Goal: Transaction & Acquisition: Purchase product/service

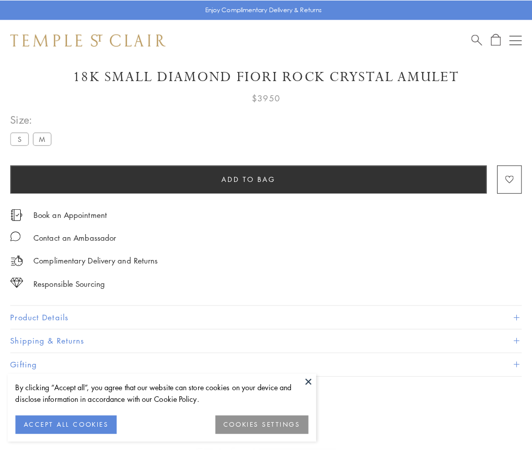
scroll to position [35, 0]
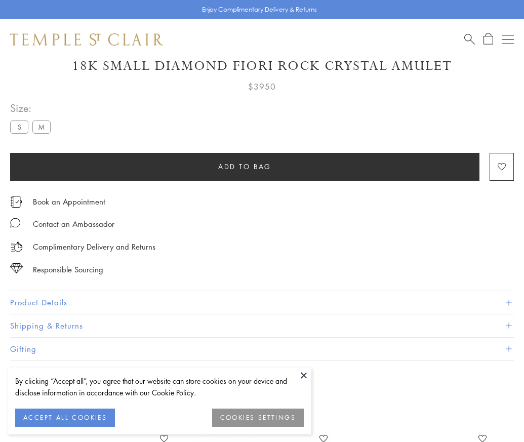
click at [245, 166] on span "Add to bag" at bounding box center [244, 166] width 53 height 11
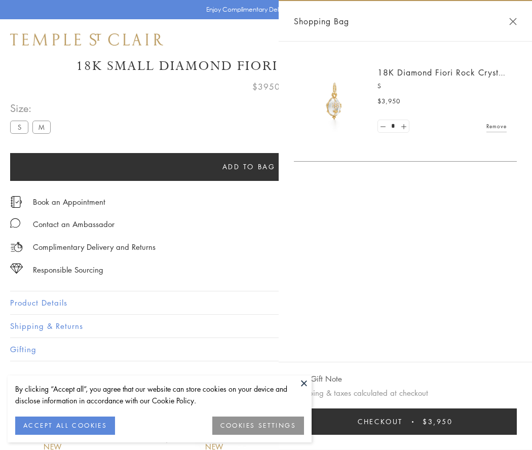
click at [412, 421] on button "Checkout $3,950" at bounding box center [405, 421] width 223 height 26
